Goal: Check status

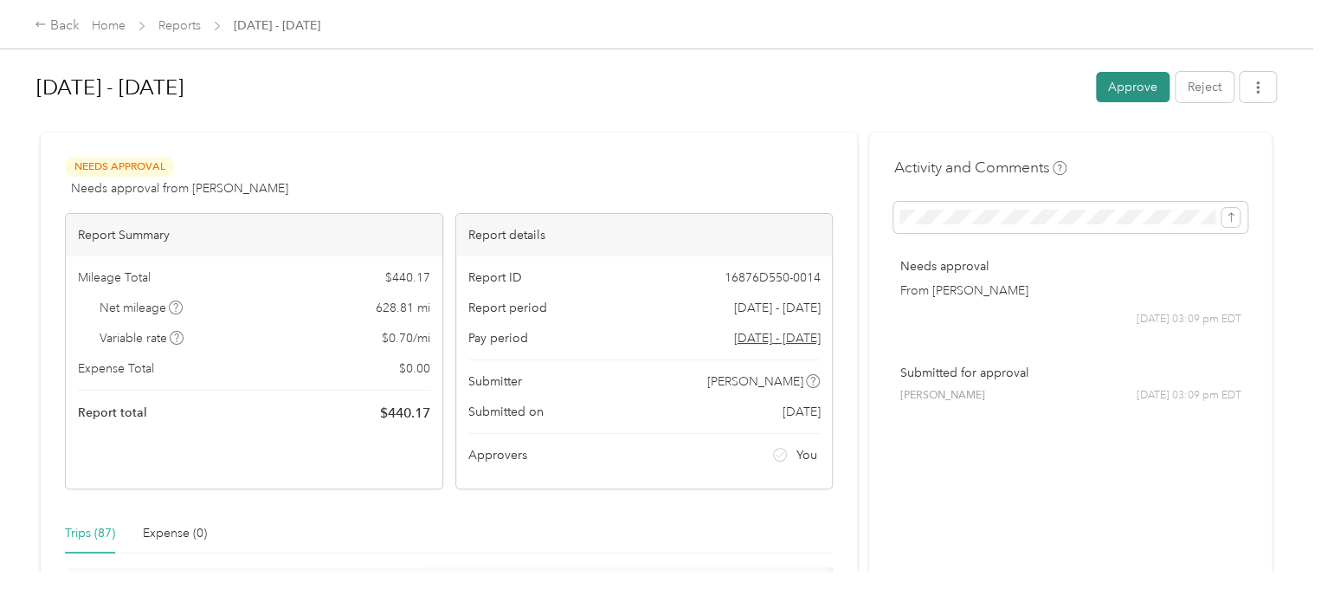
click at [1120, 87] on button "Approve" at bounding box center [1133, 87] width 74 height 30
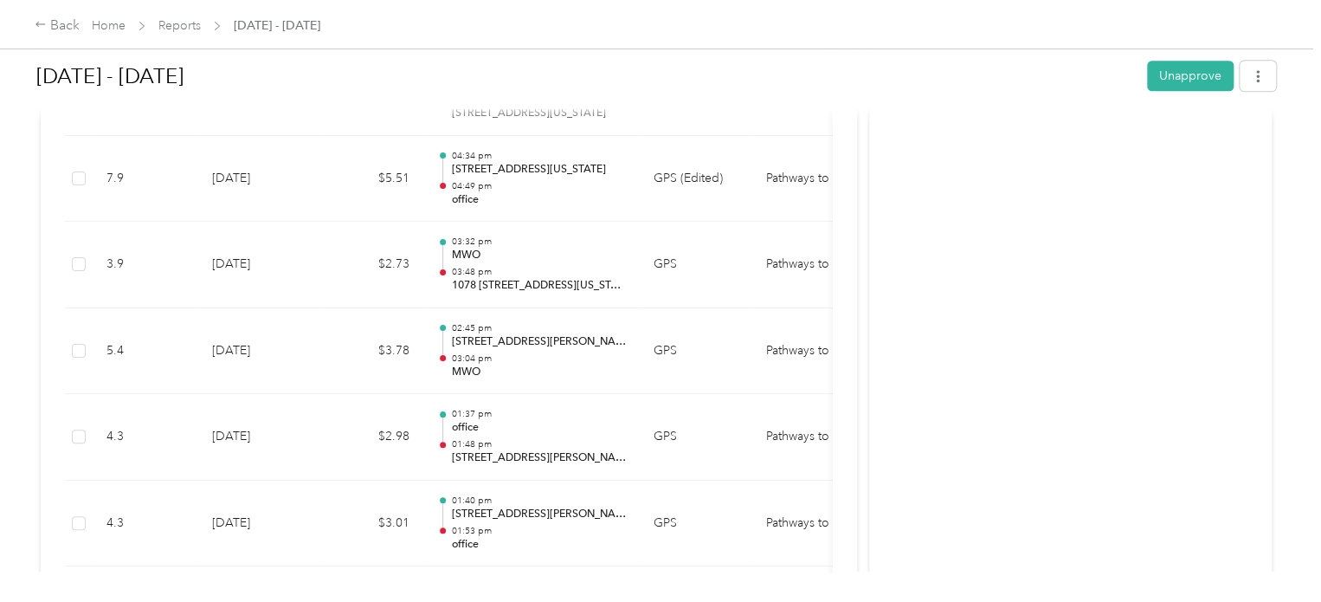
scroll to position [315, 0]
